Goal: Transaction & Acquisition: Register for event/course

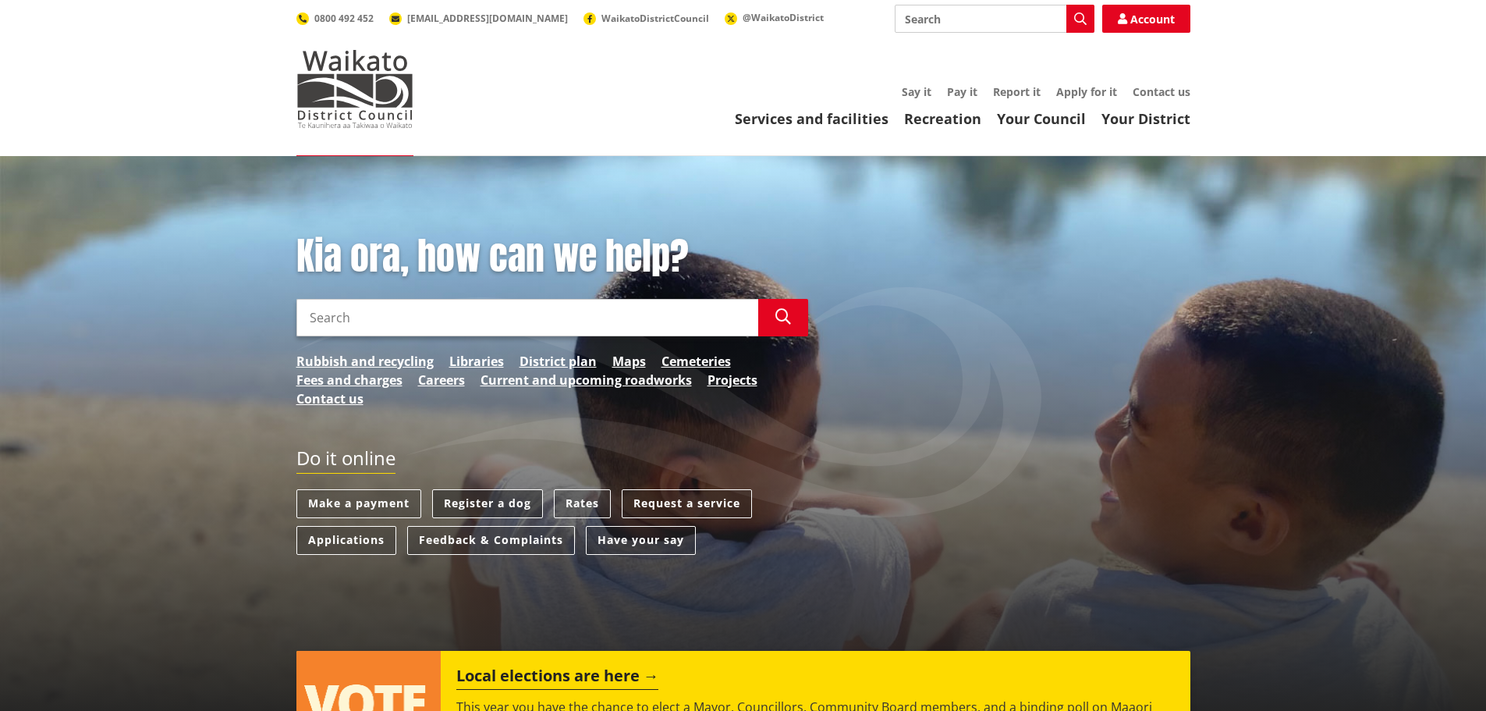
click at [486, 495] on link "Register a dog" at bounding box center [487, 503] width 111 height 29
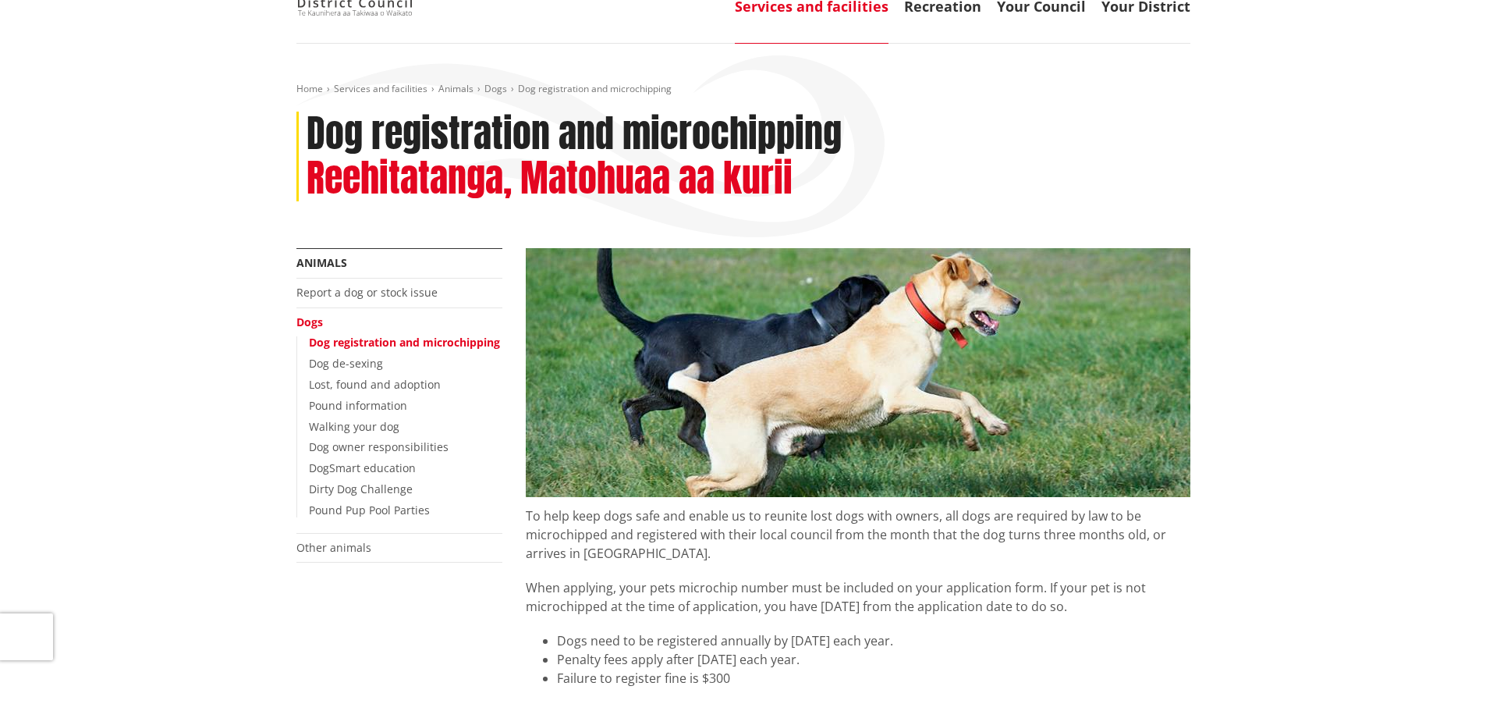
scroll to position [156, 0]
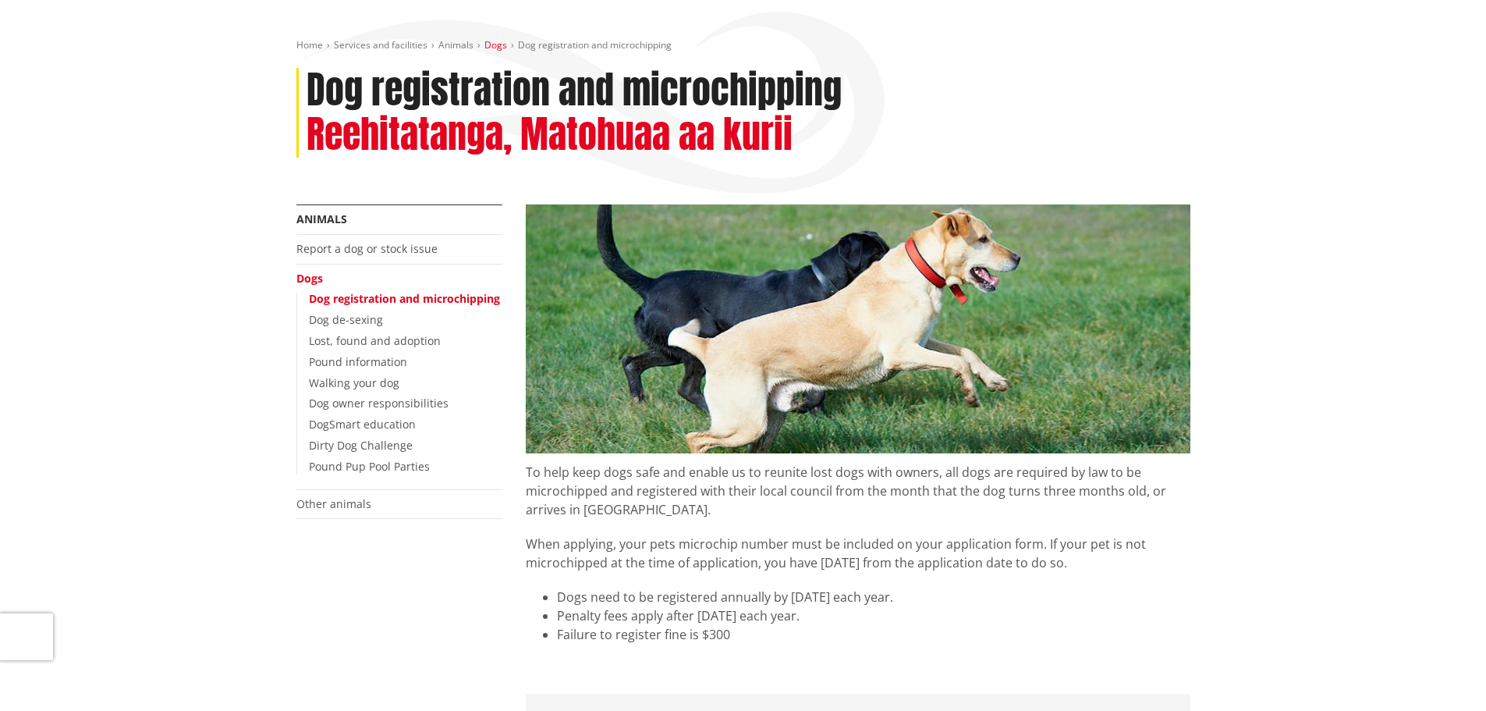
click at [495, 46] on link "Dogs" at bounding box center [495, 44] width 23 height 13
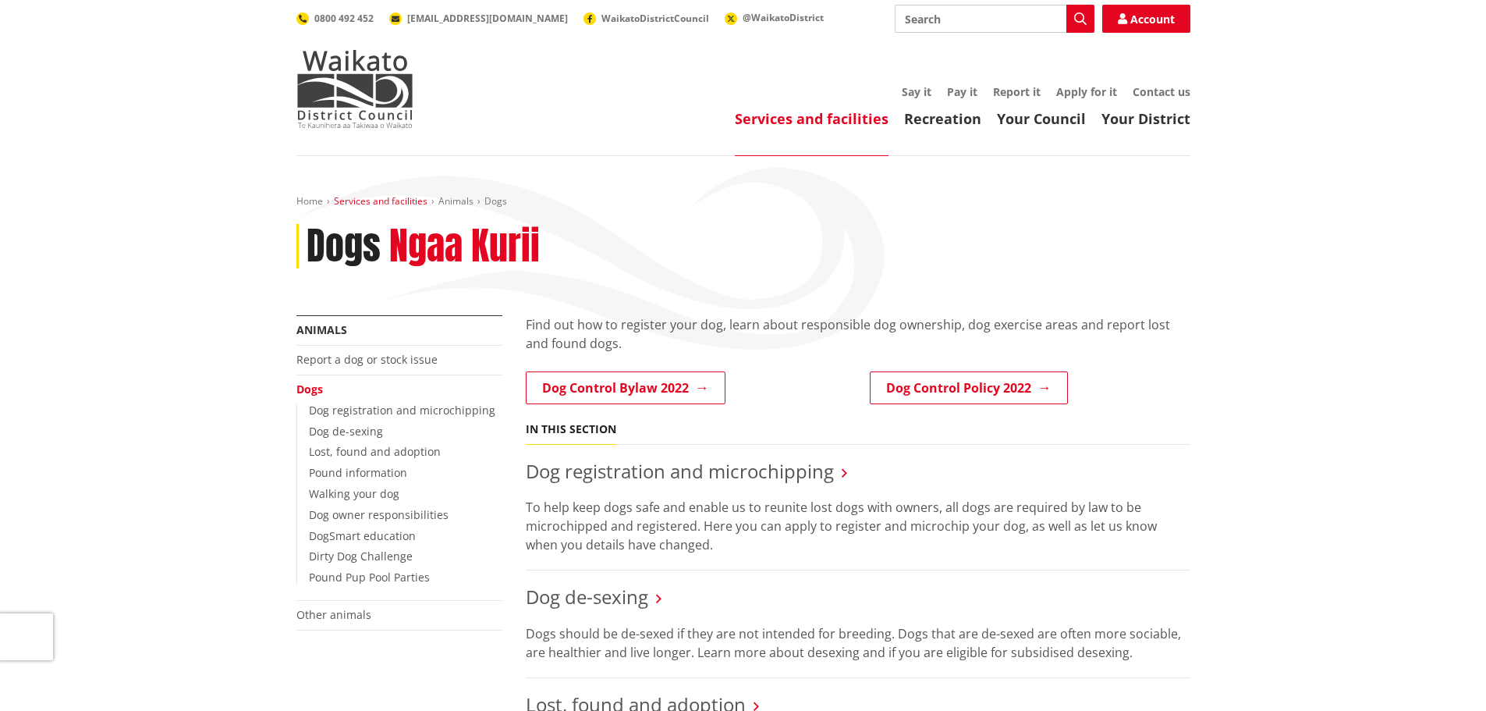
click at [382, 204] on link "Services and facilities" at bounding box center [381, 200] width 94 height 13
click at [454, 203] on link "Animals" at bounding box center [455, 200] width 35 height 13
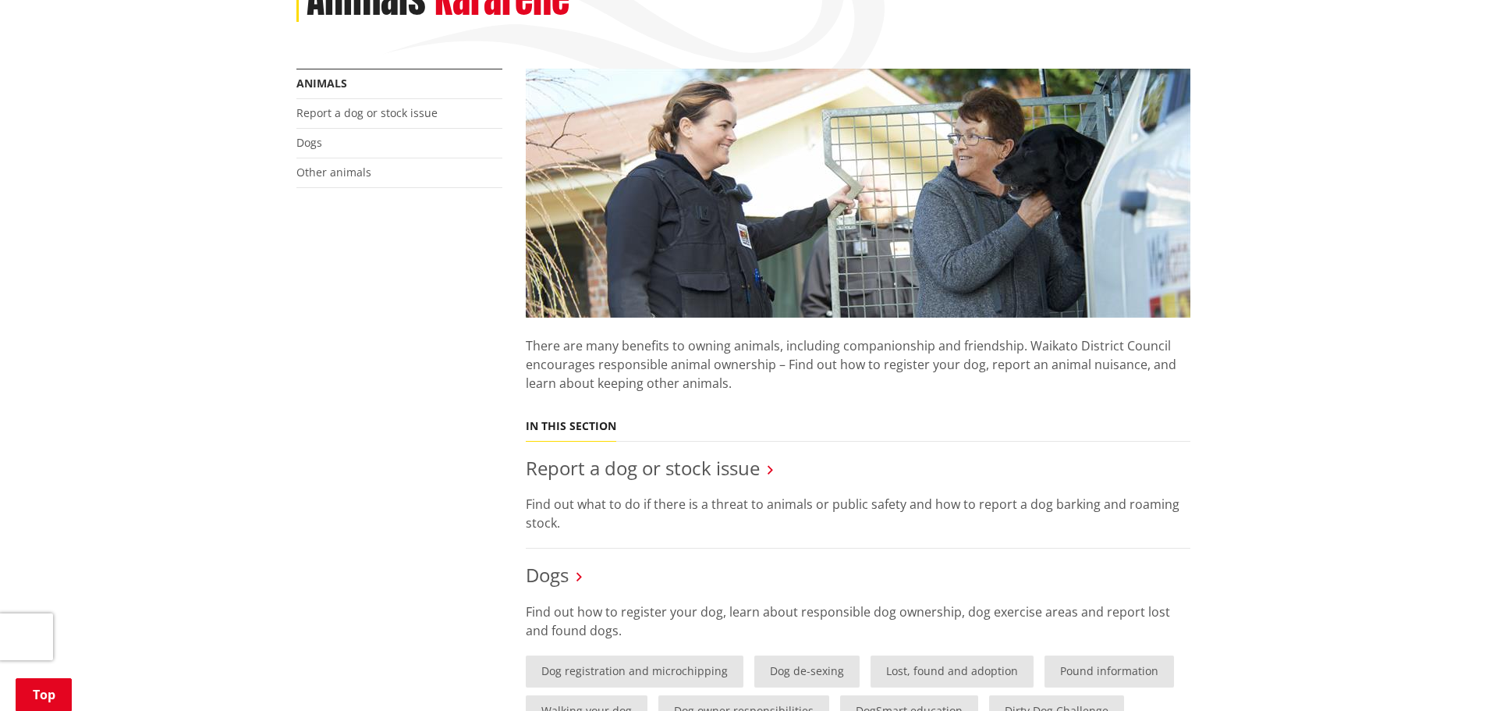
scroll to position [234, 0]
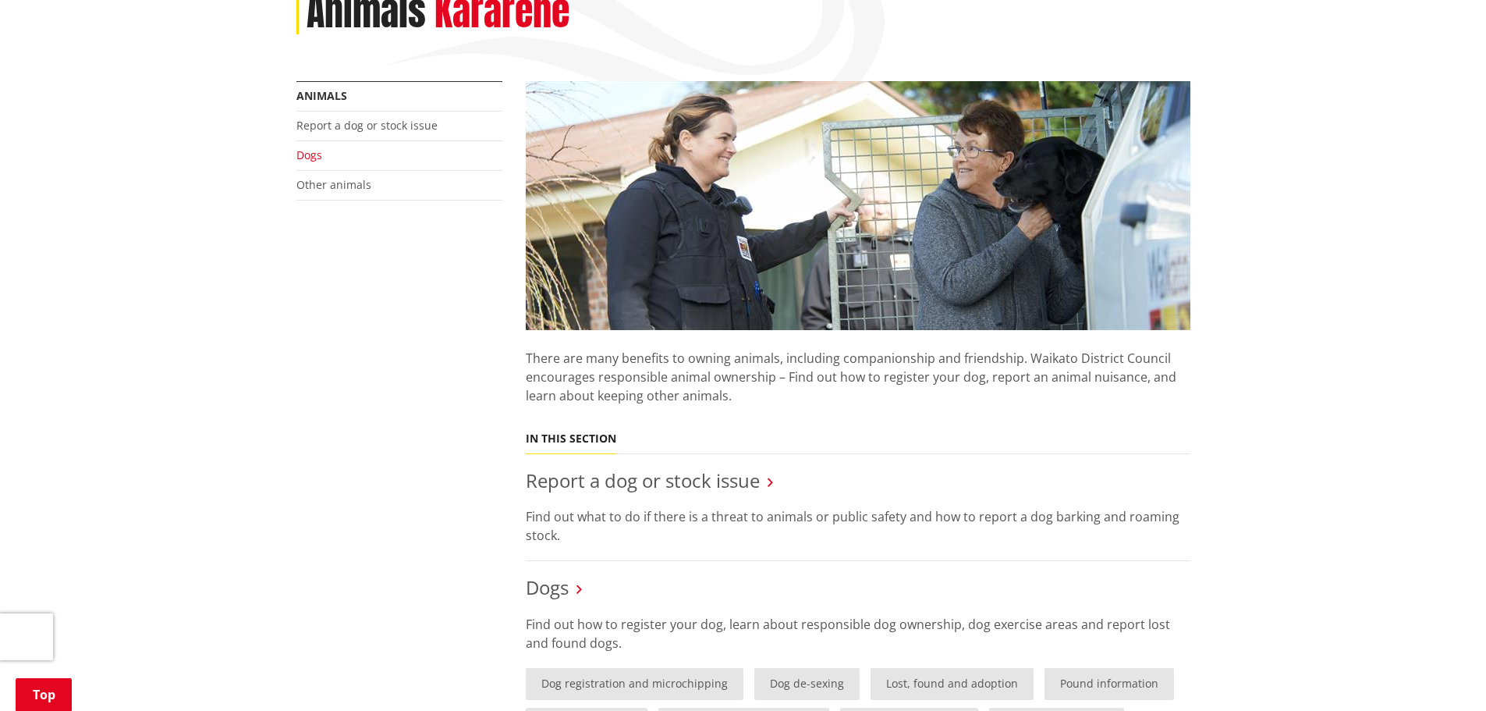
click at [314, 158] on link "Dogs" at bounding box center [309, 154] width 26 height 15
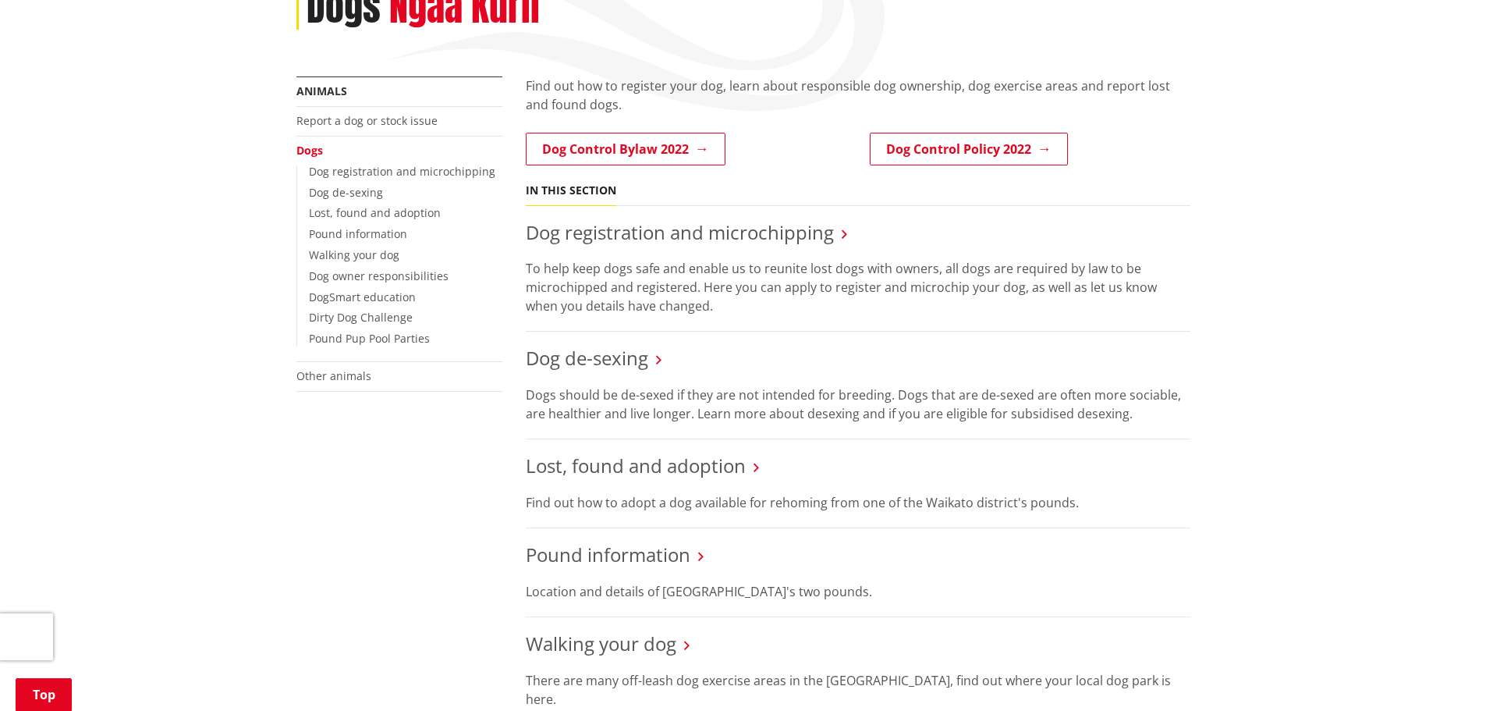
scroll to position [156, 0]
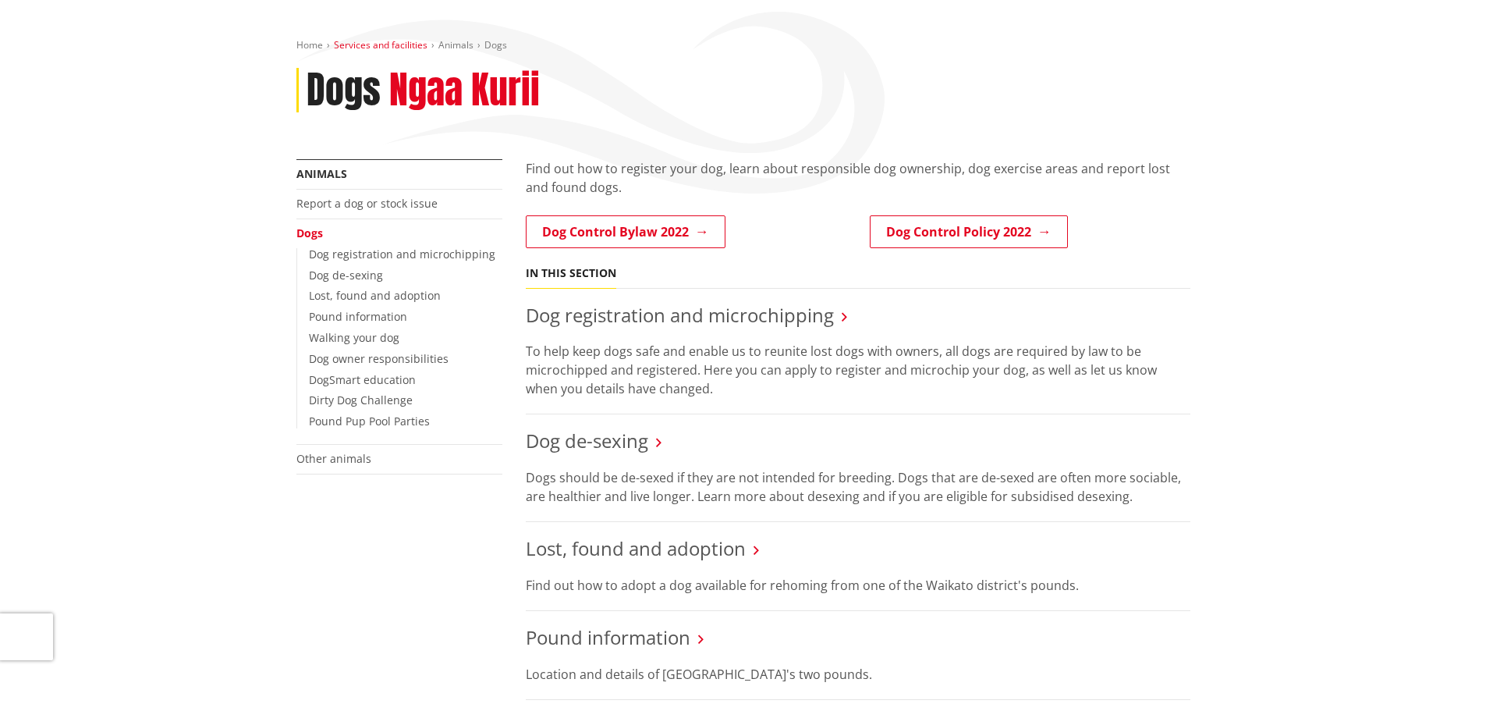
click at [386, 44] on link "Services and facilities" at bounding box center [381, 44] width 94 height 13
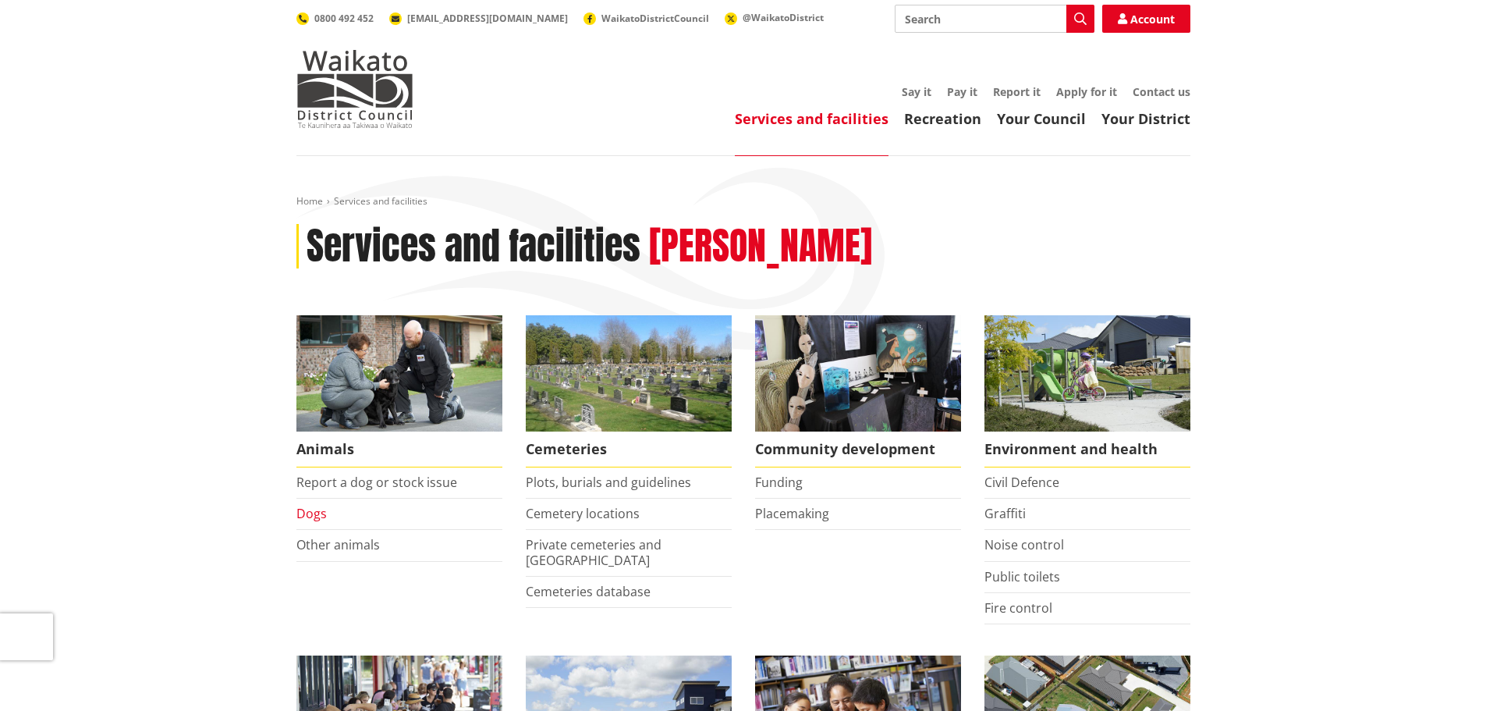
click at [307, 511] on link "Dogs" at bounding box center [311, 513] width 30 height 17
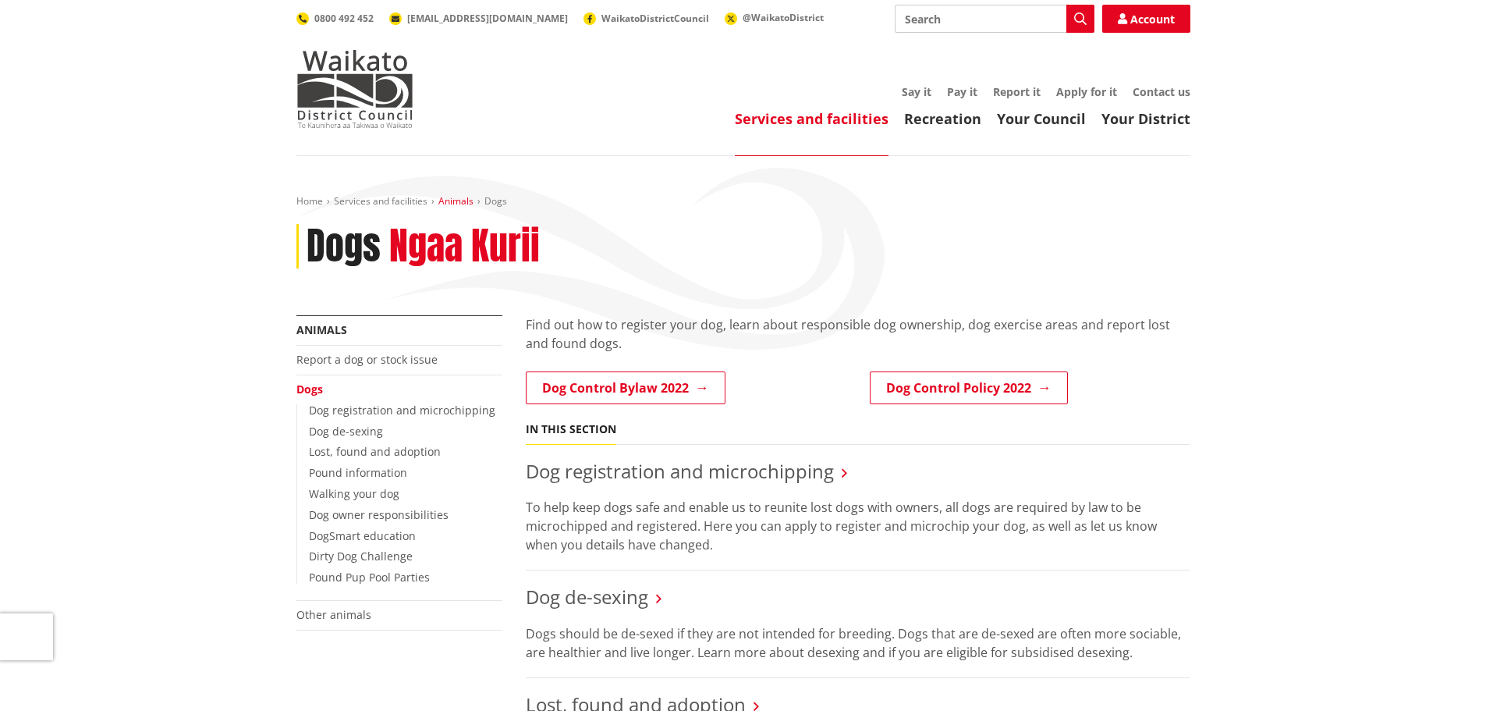
click at [447, 197] on link "Animals" at bounding box center [455, 200] width 35 height 13
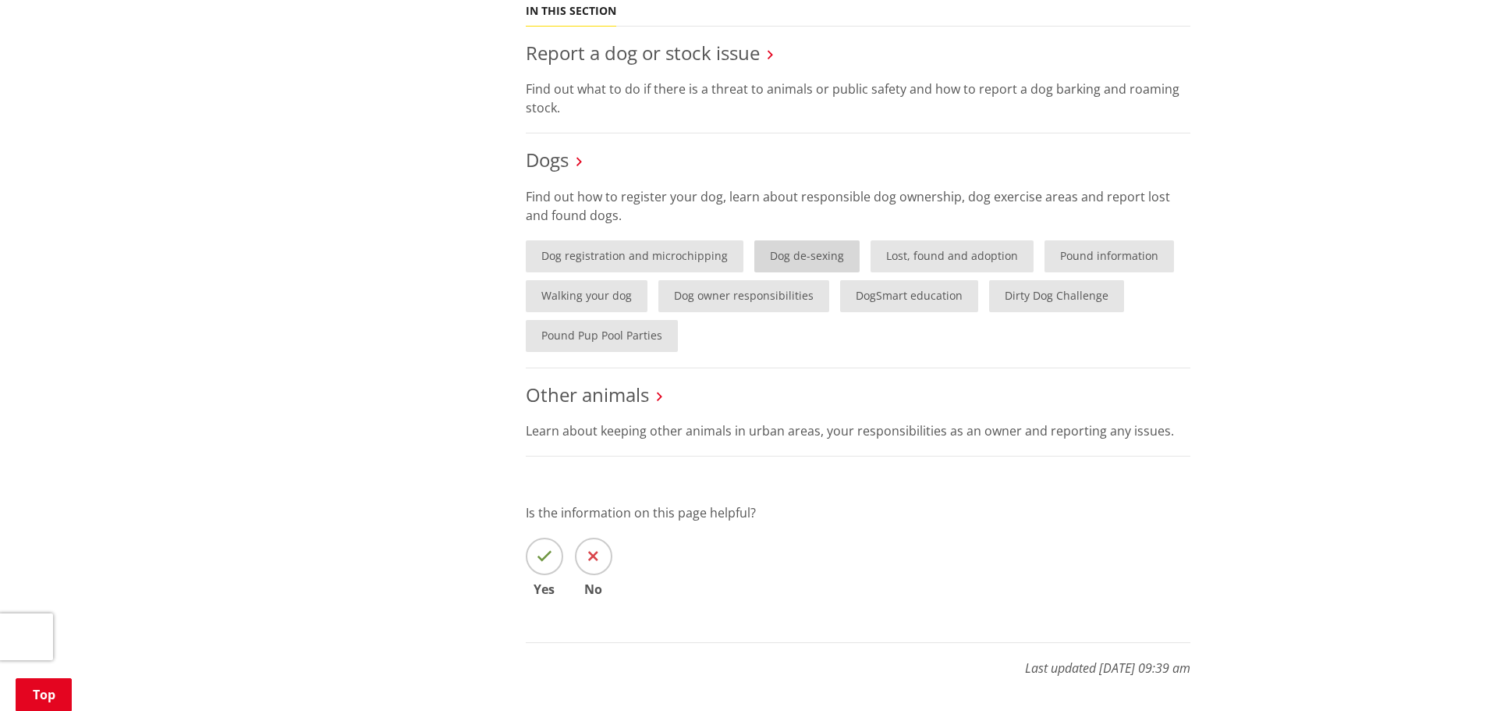
scroll to position [468, 0]
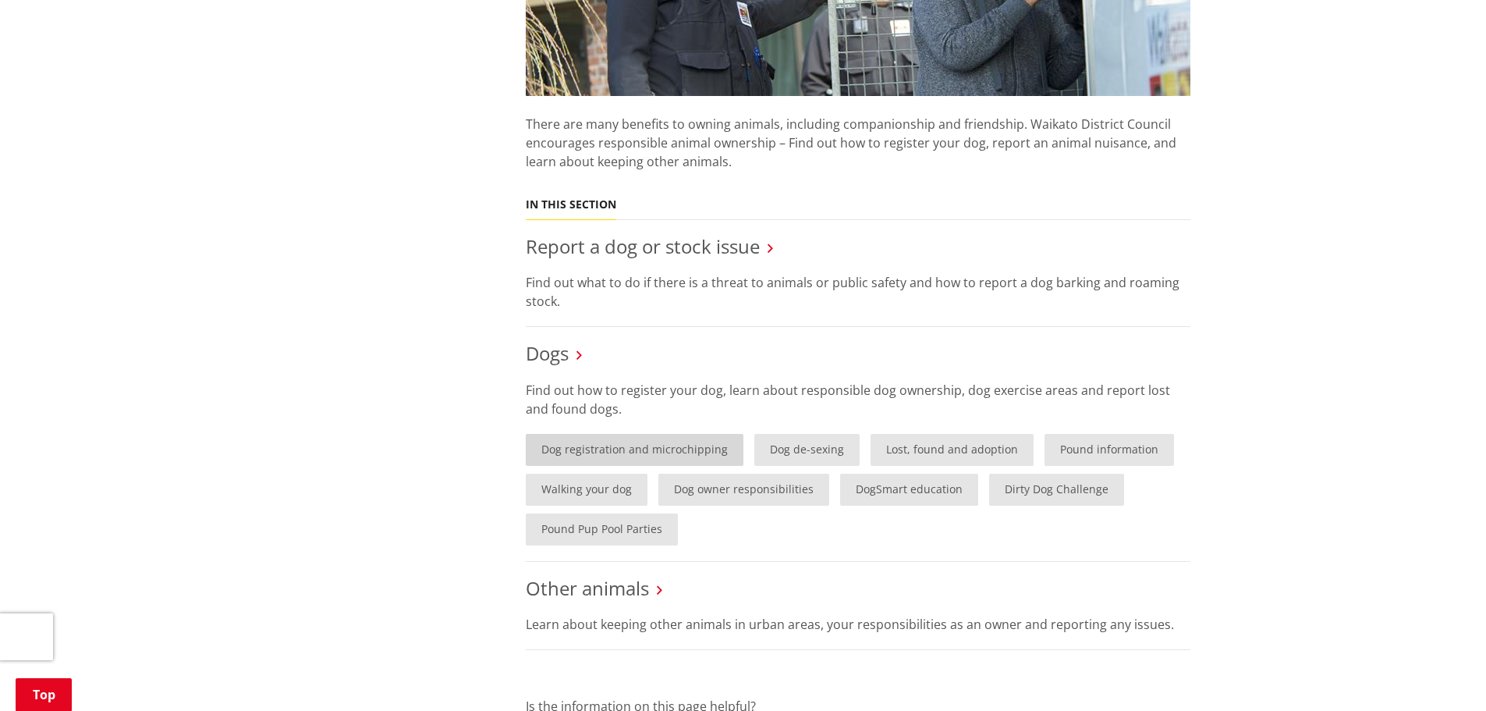
click at [611, 452] on link "Dog registration and microchipping" at bounding box center [635, 450] width 218 height 32
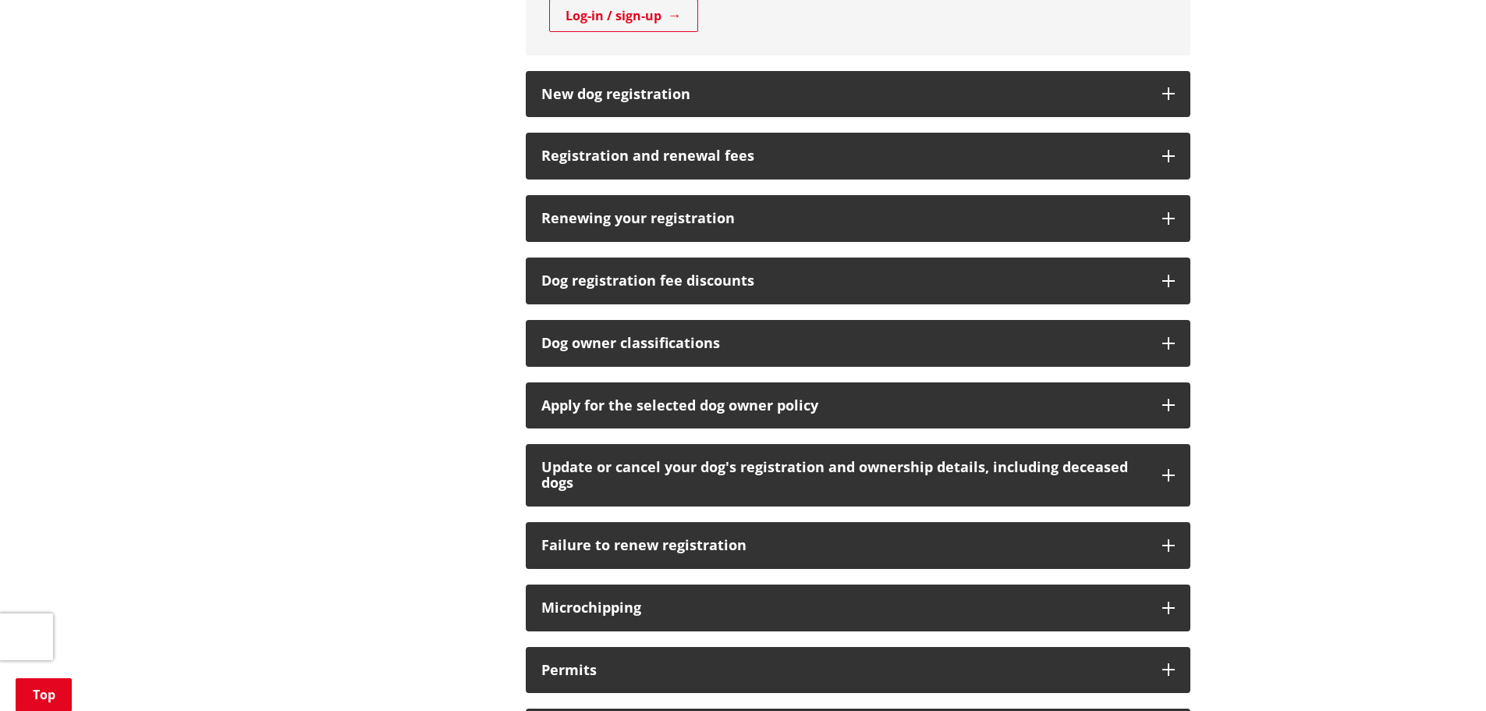
scroll to position [936, 0]
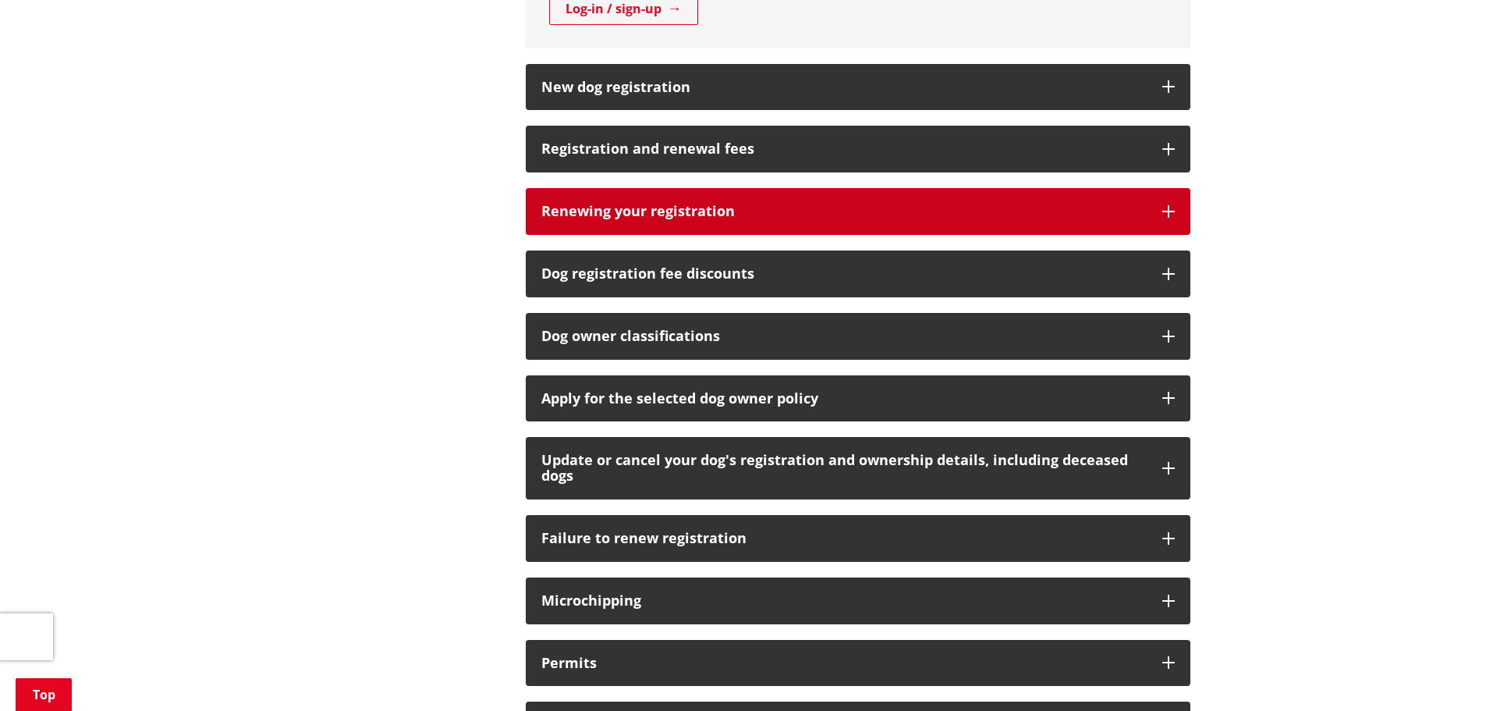
click at [787, 211] on h3 "Renewing your registration" at bounding box center [843, 212] width 605 height 16
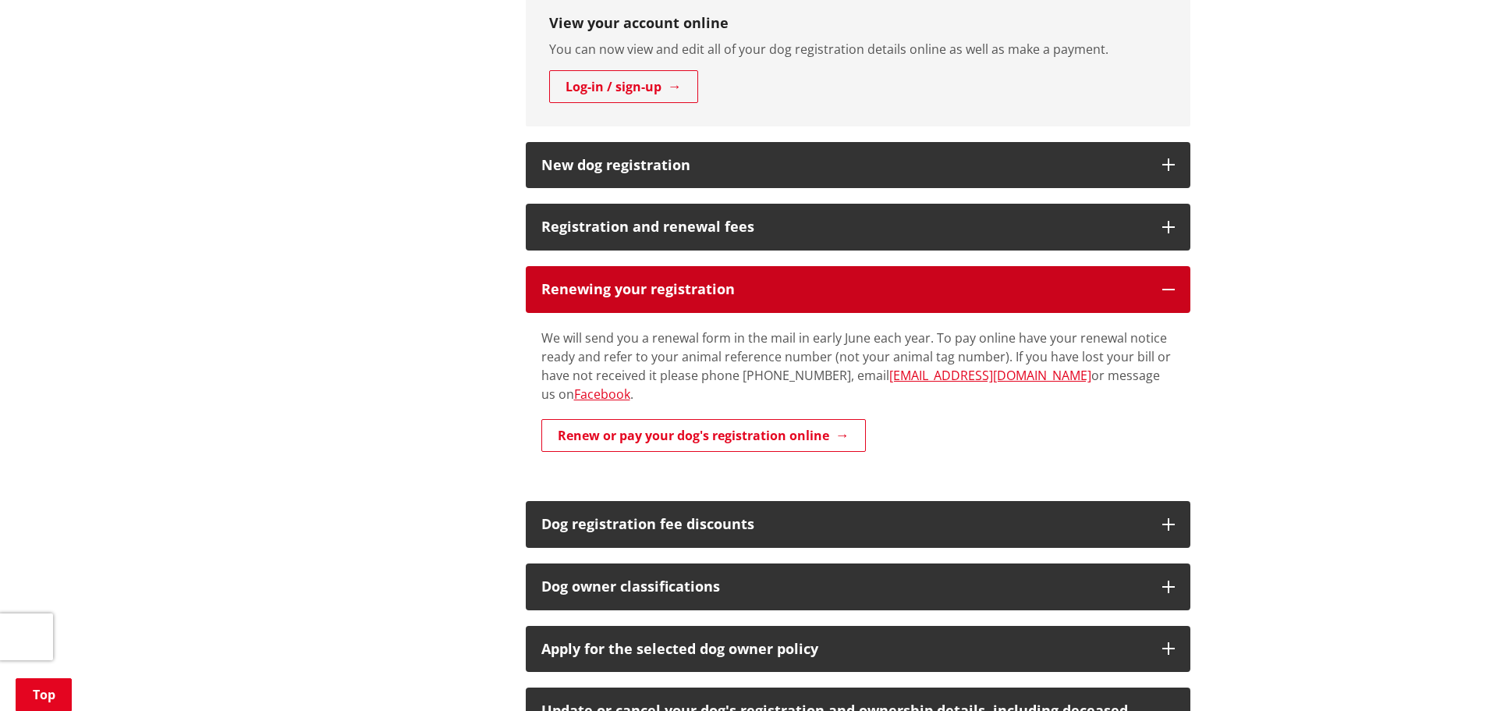
scroll to position [546, 0]
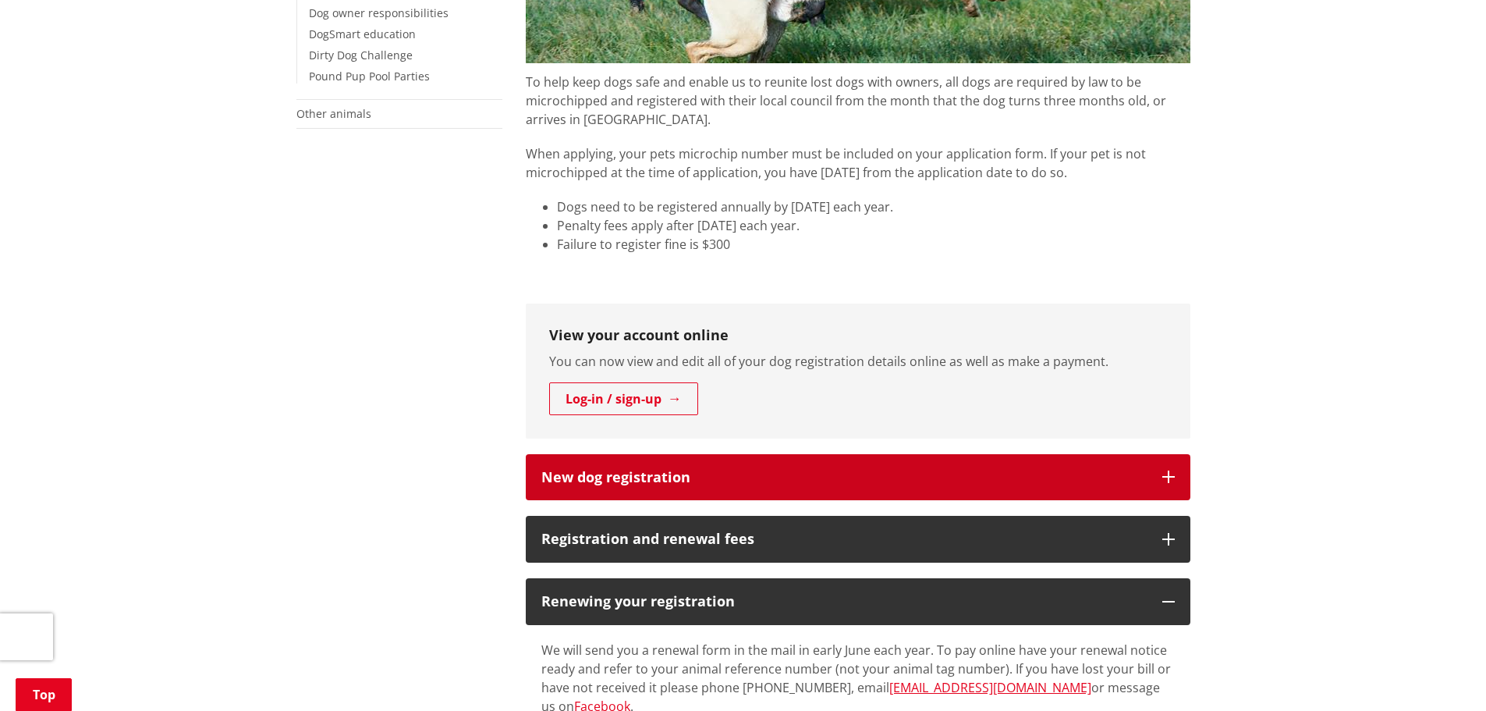
click at [718, 473] on h3 "New dog registration" at bounding box center [843, 478] width 605 height 16
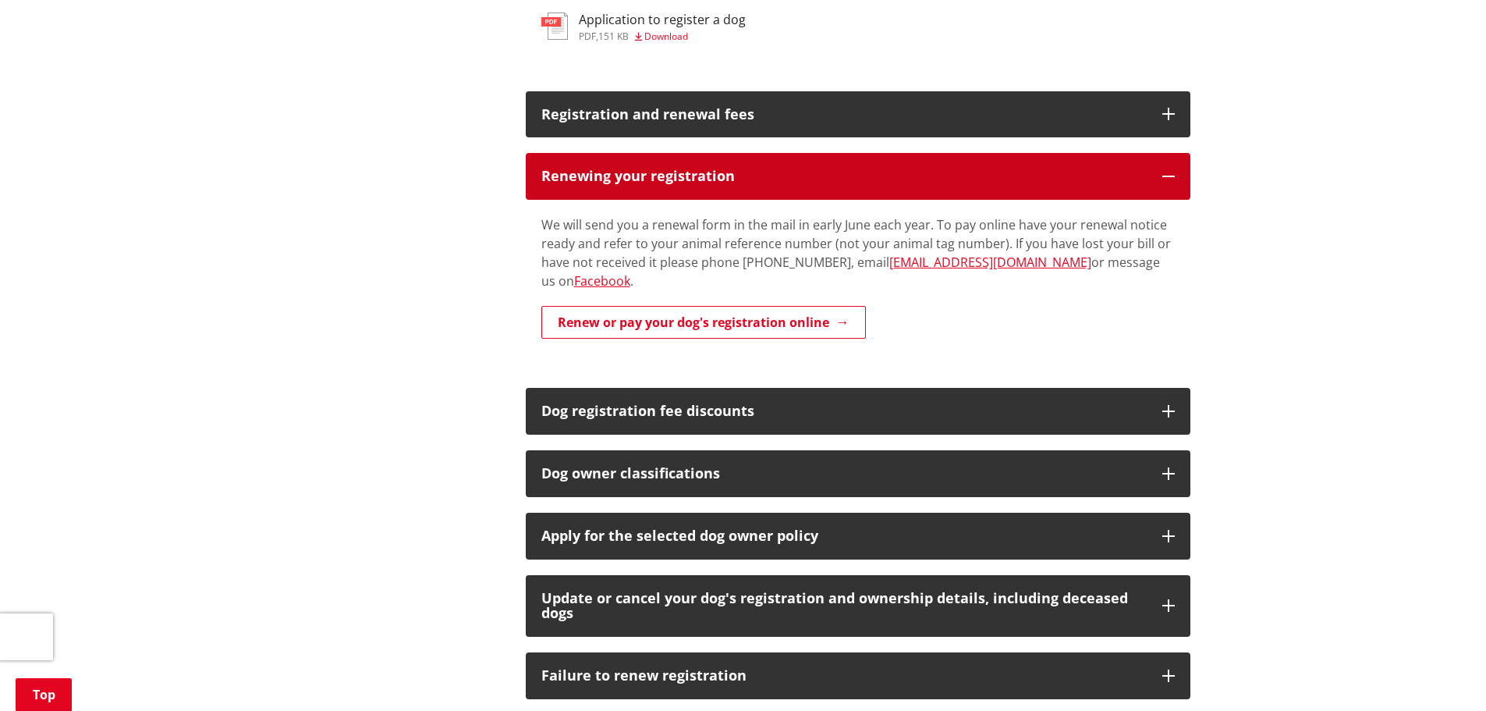
scroll to position [1482, 0]
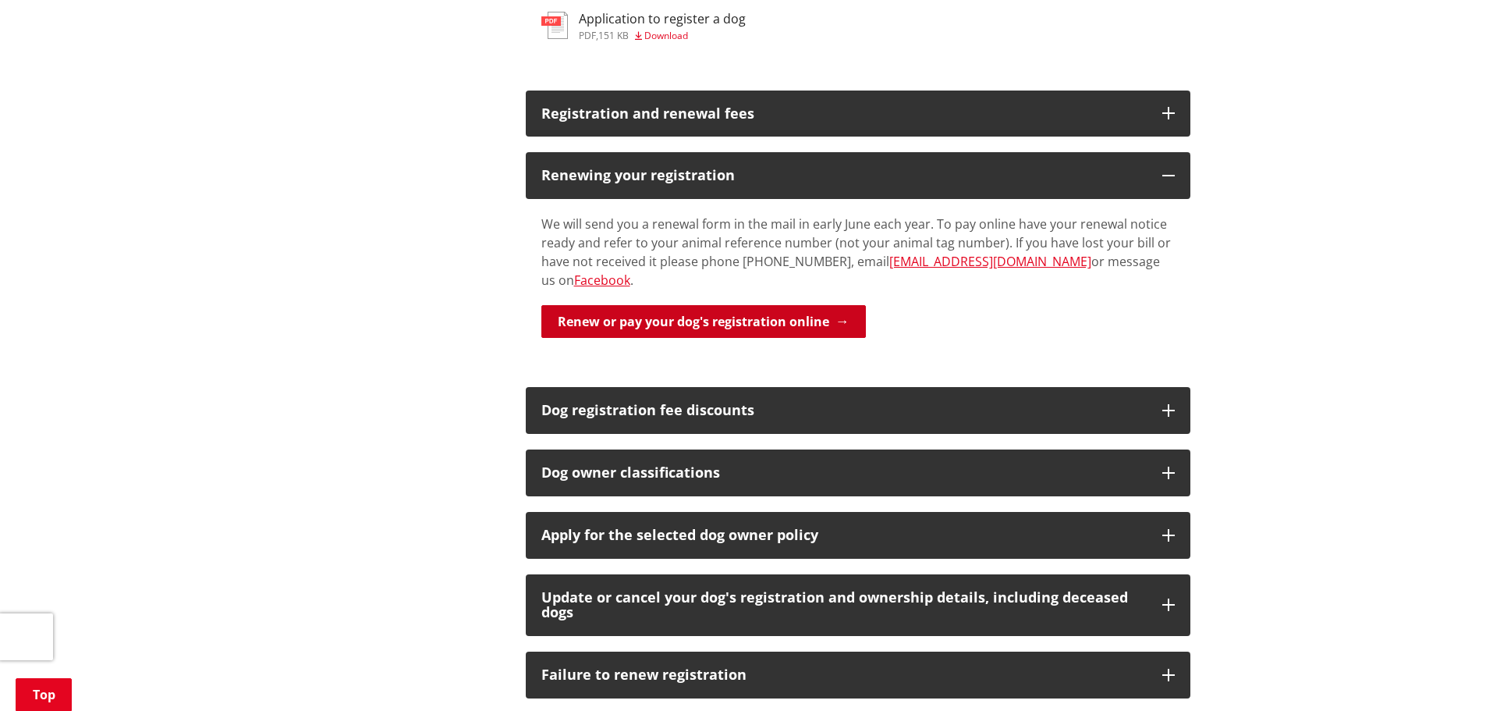
click at [793, 306] on link "Renew or pay your dog's registration online" at bounding box center [703, 321] width 324 height 33
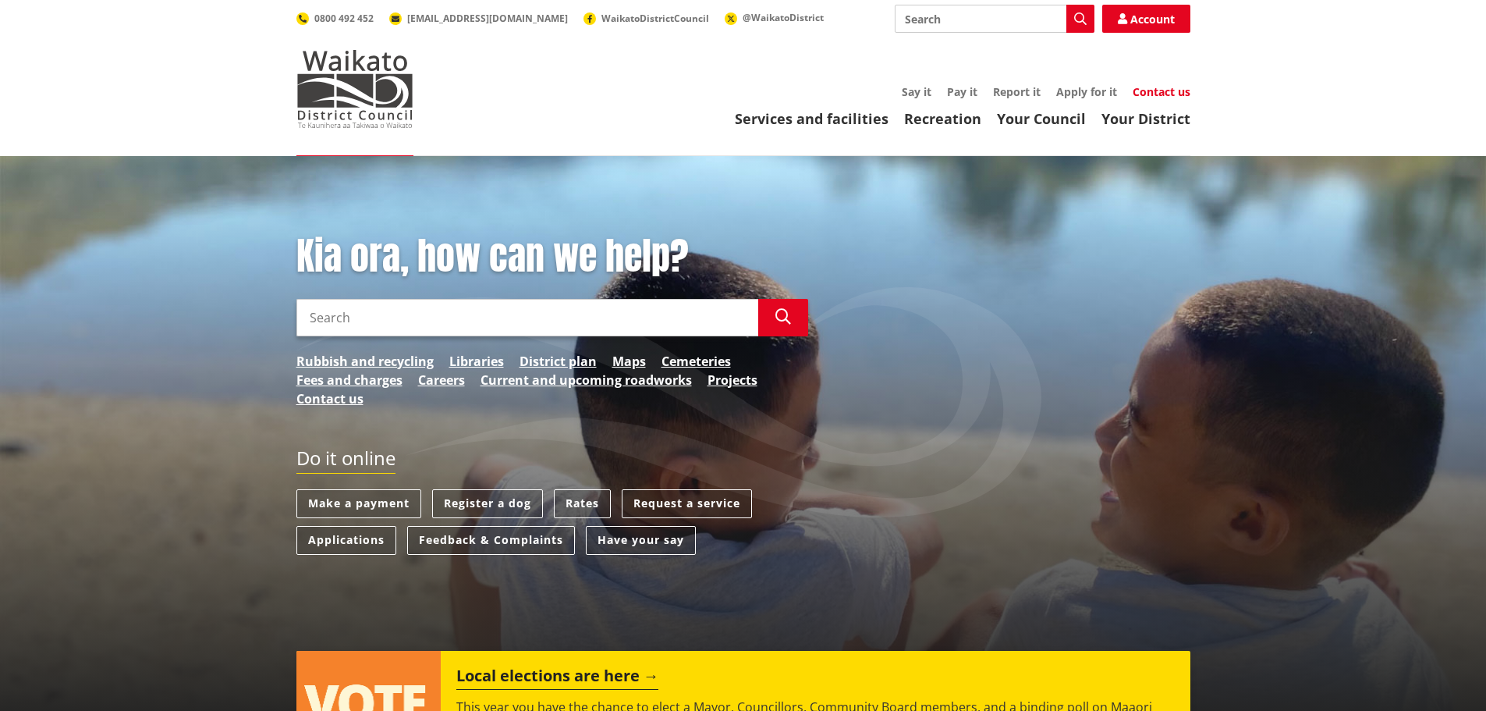
click at [1164, 90] on link "Contact us" at bounding box center [1161, 91] width 58 height 15
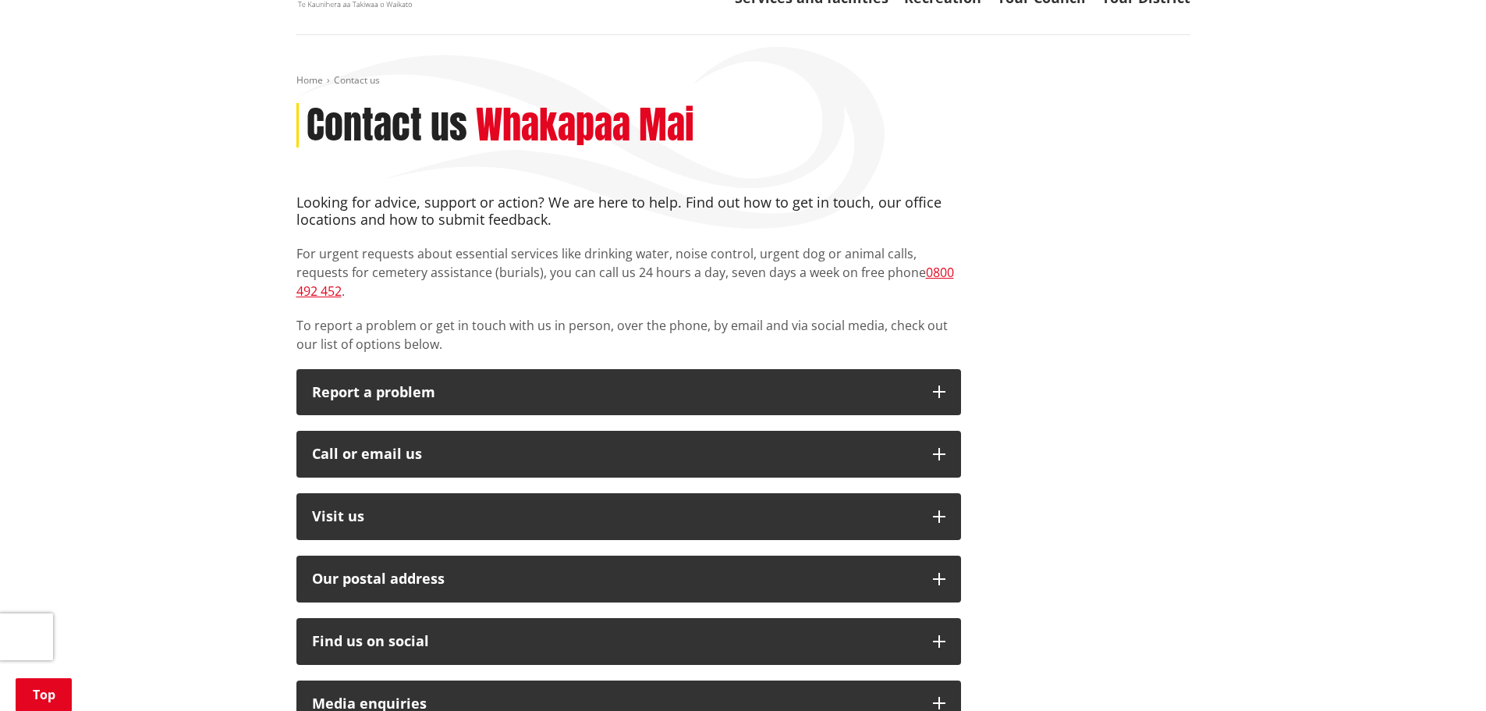
scroll to position [234, 0]
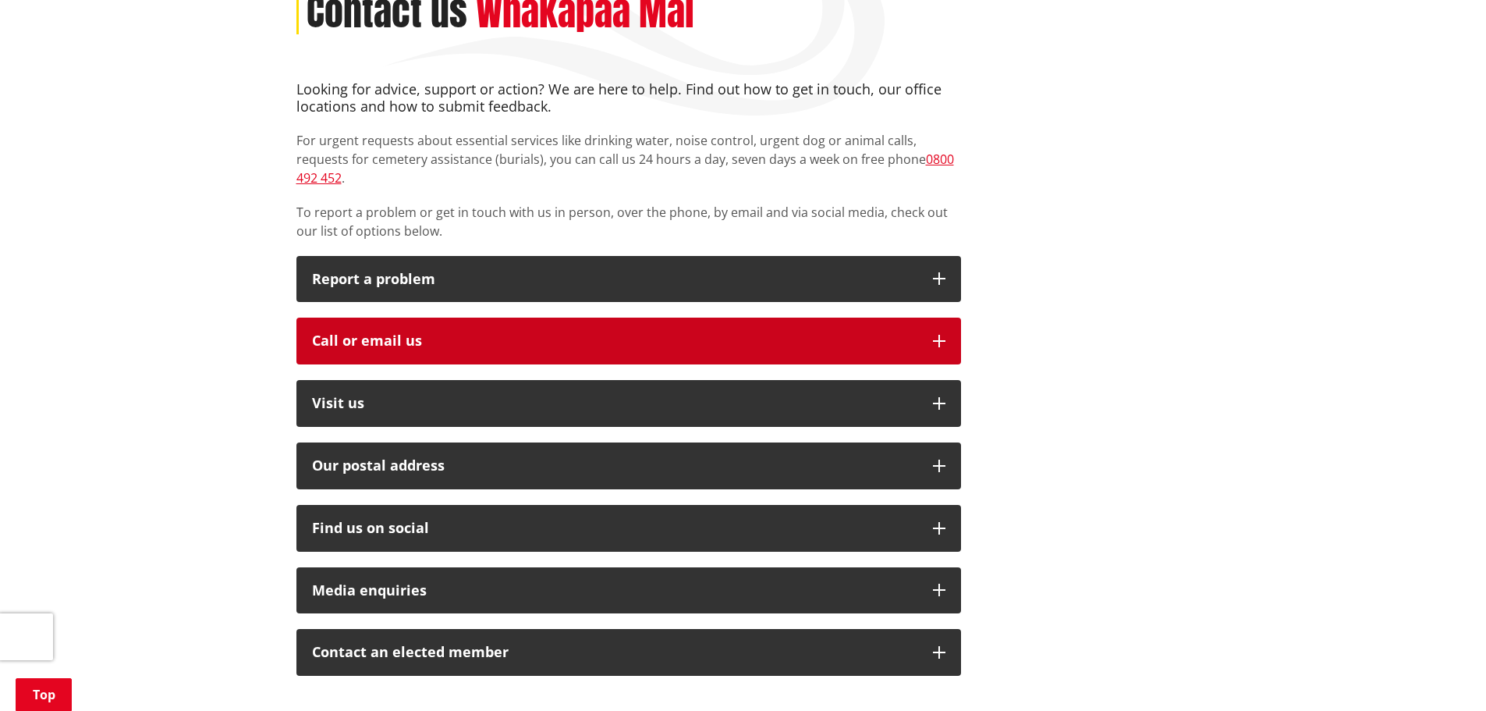
click at [834, 317] on button "Call or email us" at bounding box center [628, 340] width 665 height 47
